Goal: Task Accomplishment & Management: Use online tool/utility

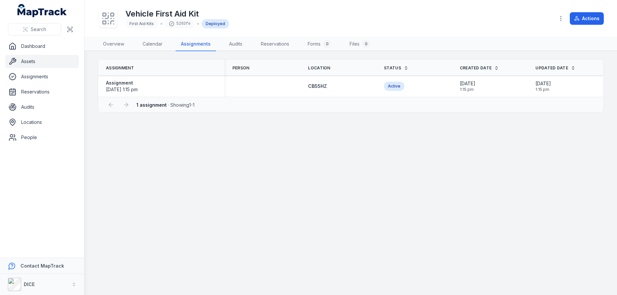
click at [32, 62] on link "Assets" at bounding box center [42, 61] width 74 height 13
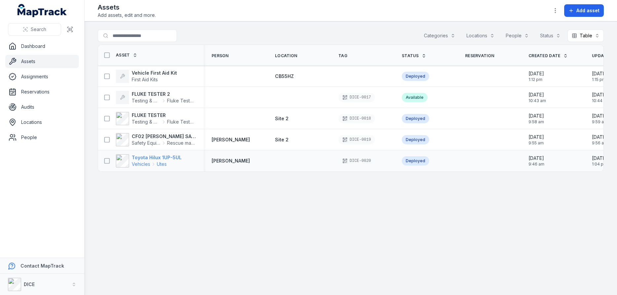
click at [150, 157] on strong "Toyota Hilux 1UP-5UL" at bounding box center [157, 157] width 50 height 7
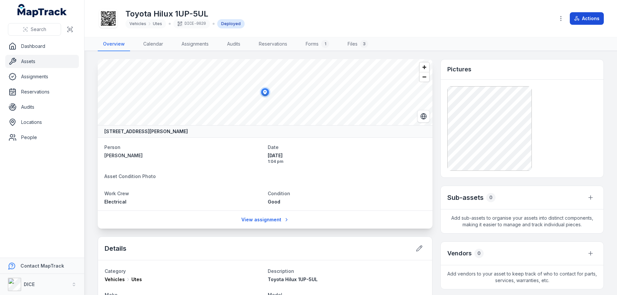
click at [588, 18] on button "Actions" at bounding box center [587, 18] width 34 height 13
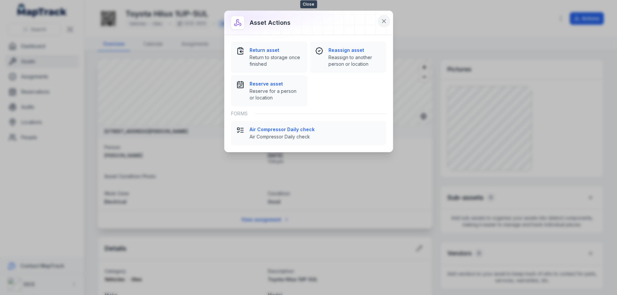
click at [383, 20] on icon at bounding box center [384, 20] width 3 height 3
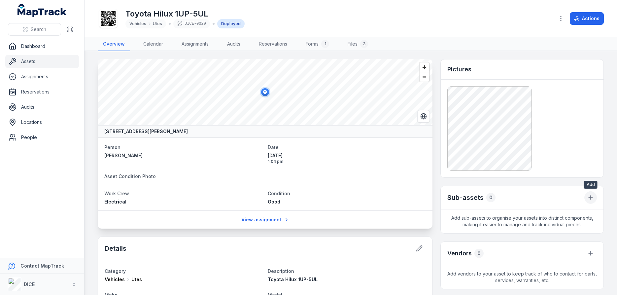
click at [591, 197] on icon "button" at bounding box center [591, 197] width 7 height 7
click at [556, 226] on div "Link existing asset" at bounding box center [558, 227] width 74 height 12
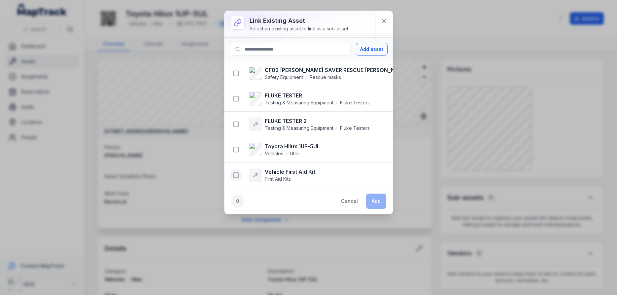
click at [237, 175] on icon "button" at bounding box center [236, 175] width 7 height 7
click at [375, 202] on button "Add" at bounding box center [376, 201] width 20 height 15
